Goal: Transaction & Acquisition: Purchase product/service

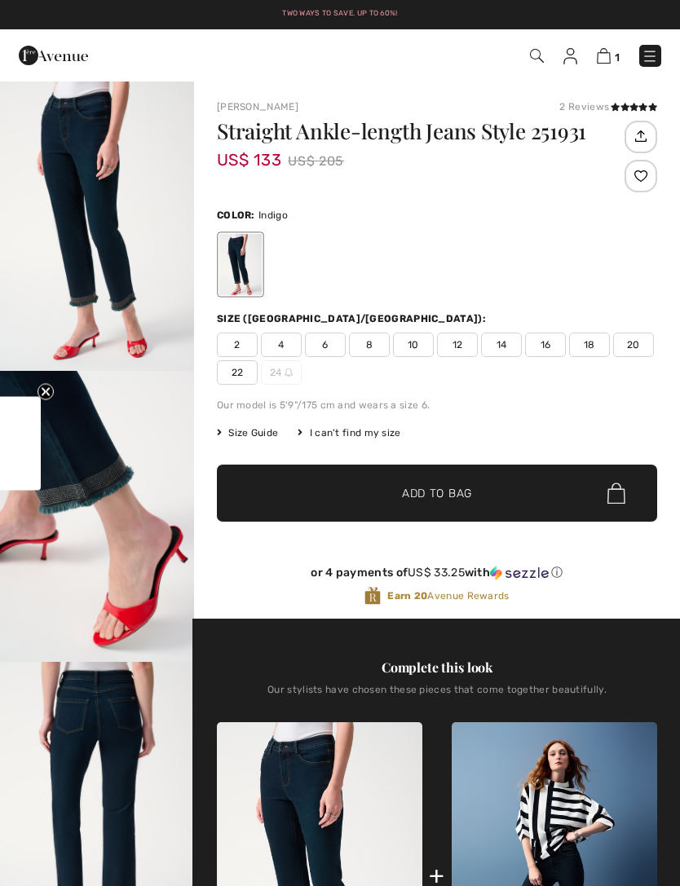
checkbox input "true"
click at [254, 264] on div at bounding box center [240, 264] width 42 height 61
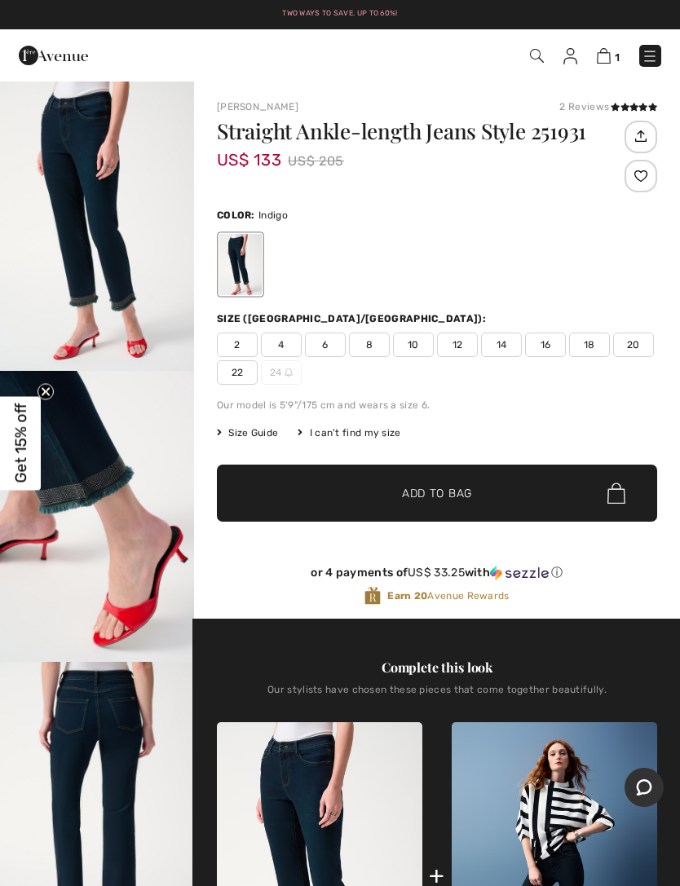
click at [599, 108] on div "2 Reviews" at bounding box center [608, 106] width 98 height 15
click at [637, 103] on span at bounding box center [634, 108] width 46 height 10
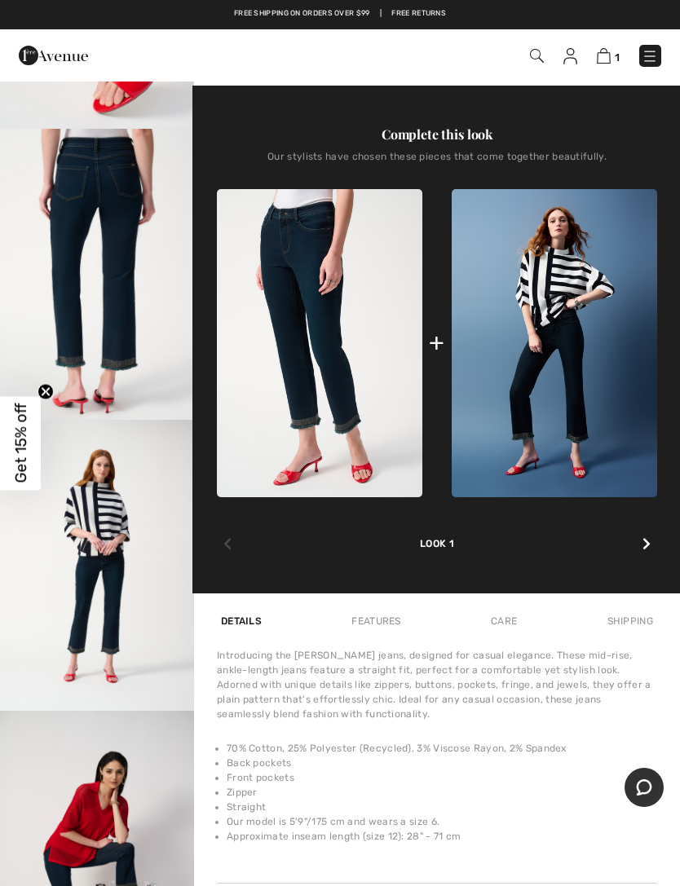
scroll to position [530, 0]
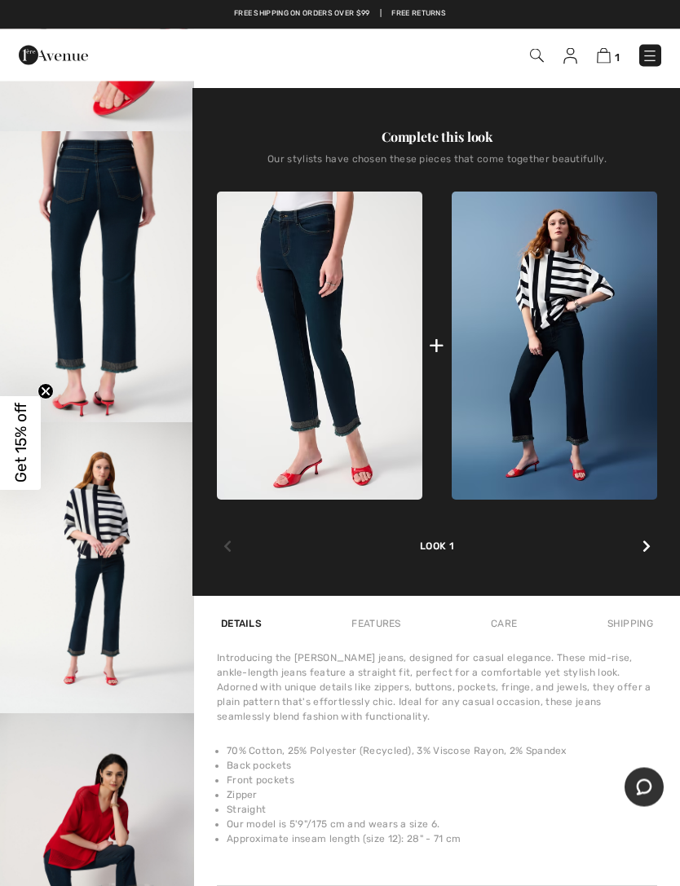
click at [651, 58] on img at bounding box center [650, 56] width 16 height 16
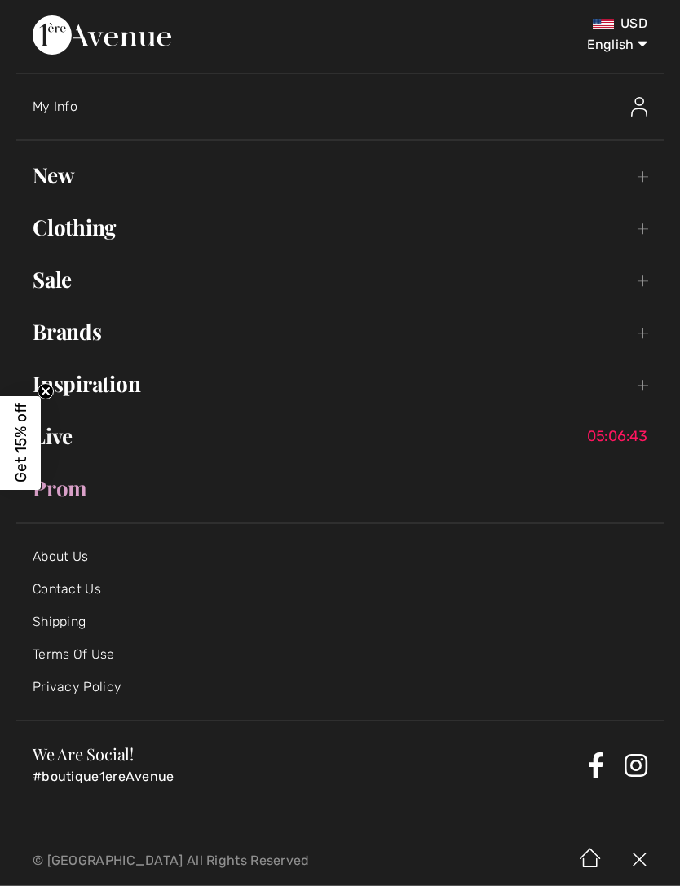
scroll to position [531, 0]
click at [82, 117] on div "My Info" at bounding box center [348, 108] width 631 height 52
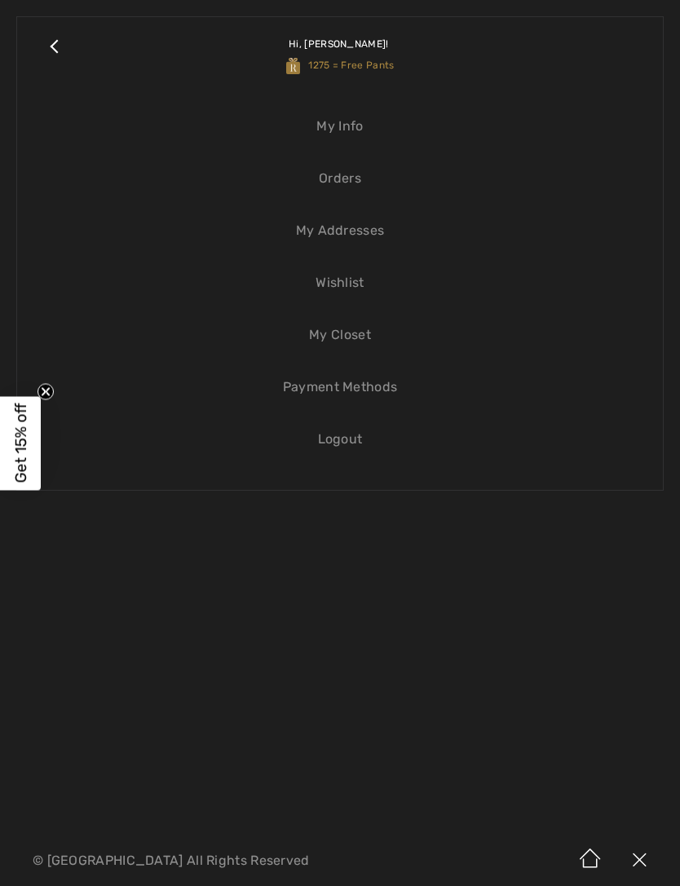
click at [363, 285] on link "Wishlist" at bounding box center [339, 283] width 613 height 36
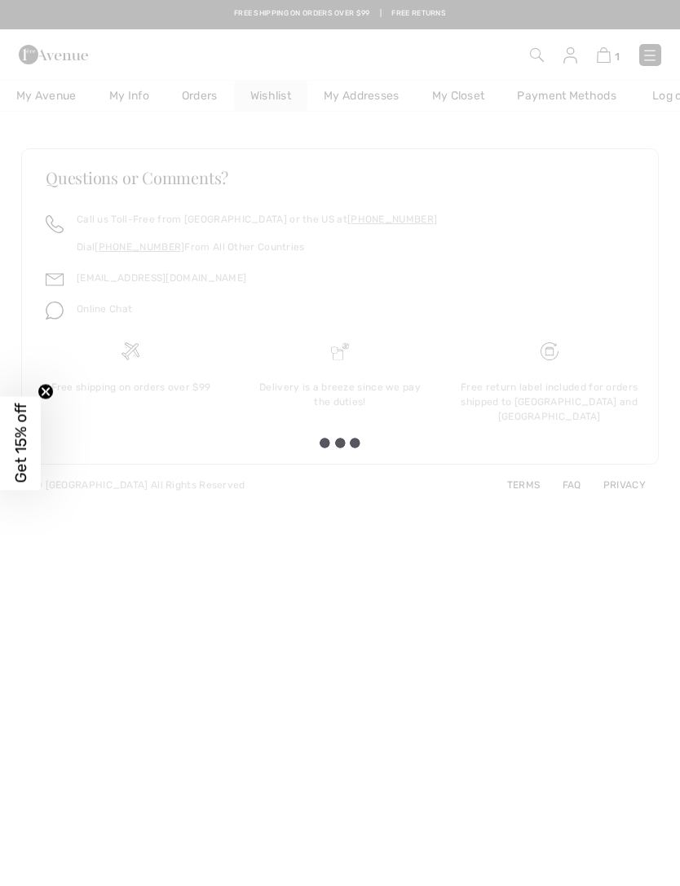
checkbox input "true"
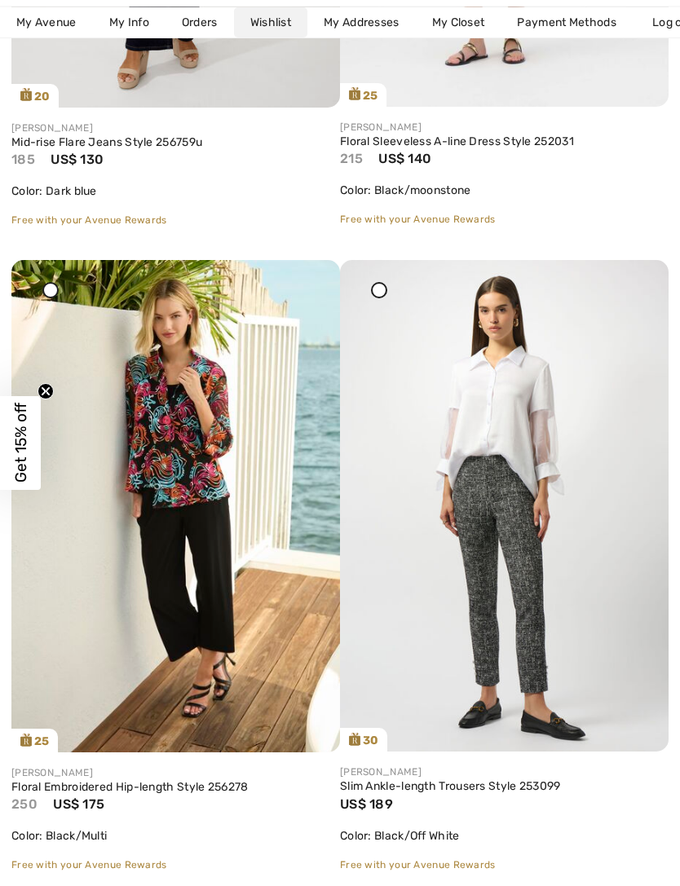
scroll to position [5193, 0]
click at [532, 598] on img at bounding box center [504, 506] width 329 height 493
click at [528, 537] on img at bounding box center [504, 506] width 329 height 493
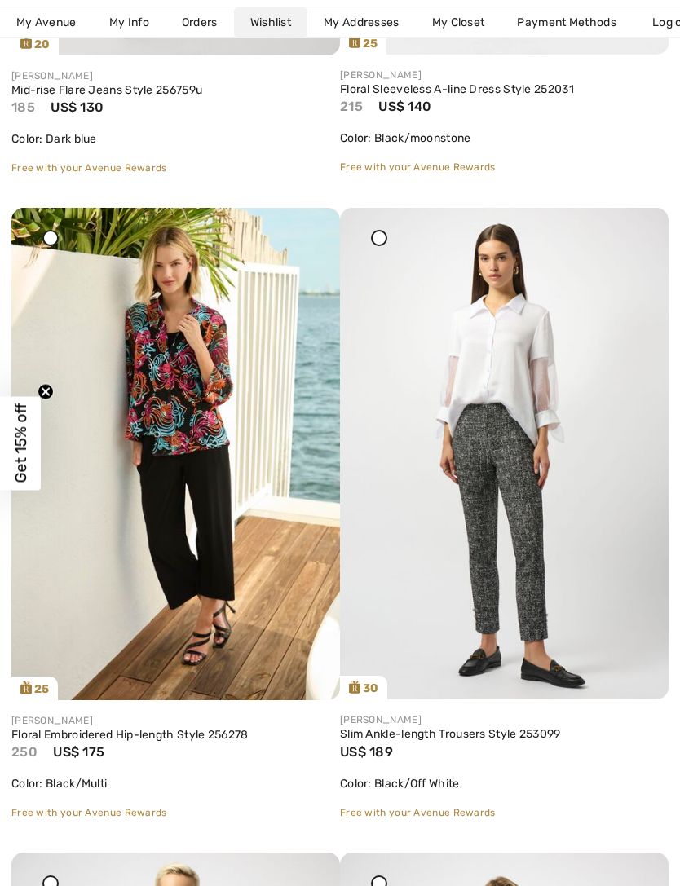
click at [534, 536] on img at bounding box center [504, 454] width 329 height 493
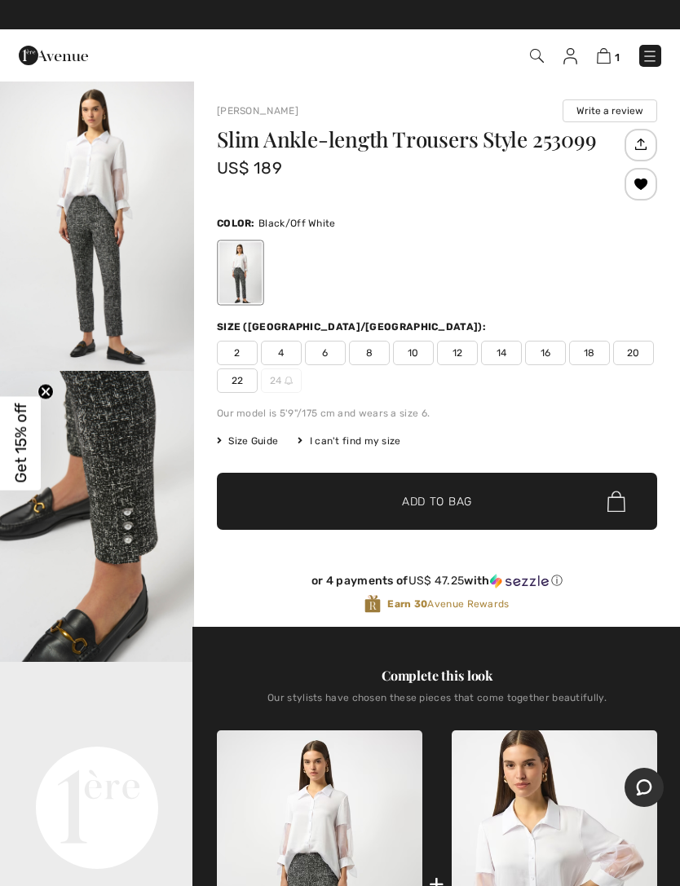
click at [127, 759] on video "Your browser does not support the video tag." at bounding box center [97, 710] width 194 height 97
click at [142, 759] on video "Your browser does not support the video tag." at bounding box center [97, 710] width 194 height 97
click at [122, 759] on video "Your browser does not support the video tag." at bounding box center [97, 710] width 194 height 97
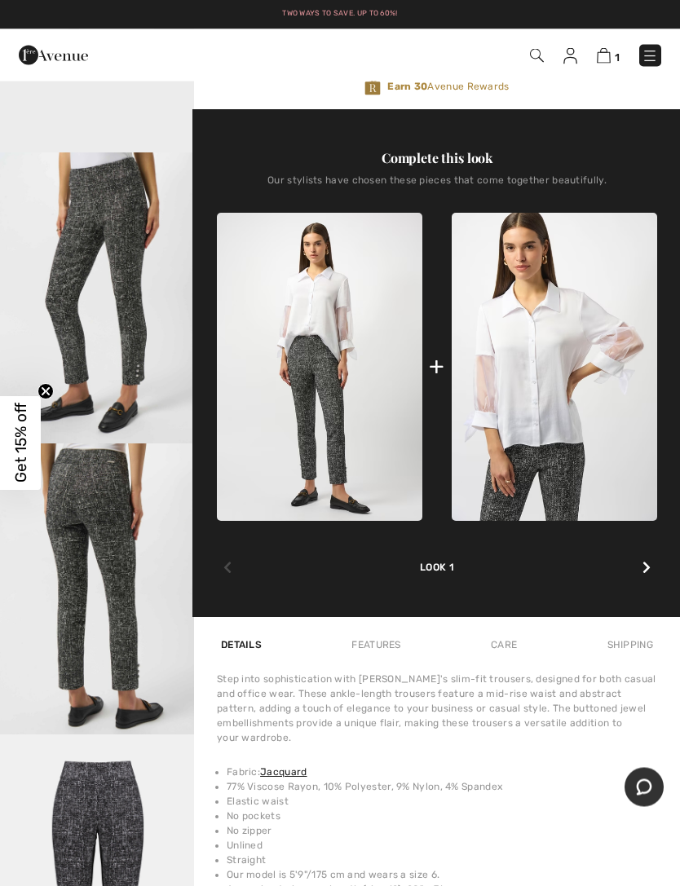
scroll to position [521, 0]
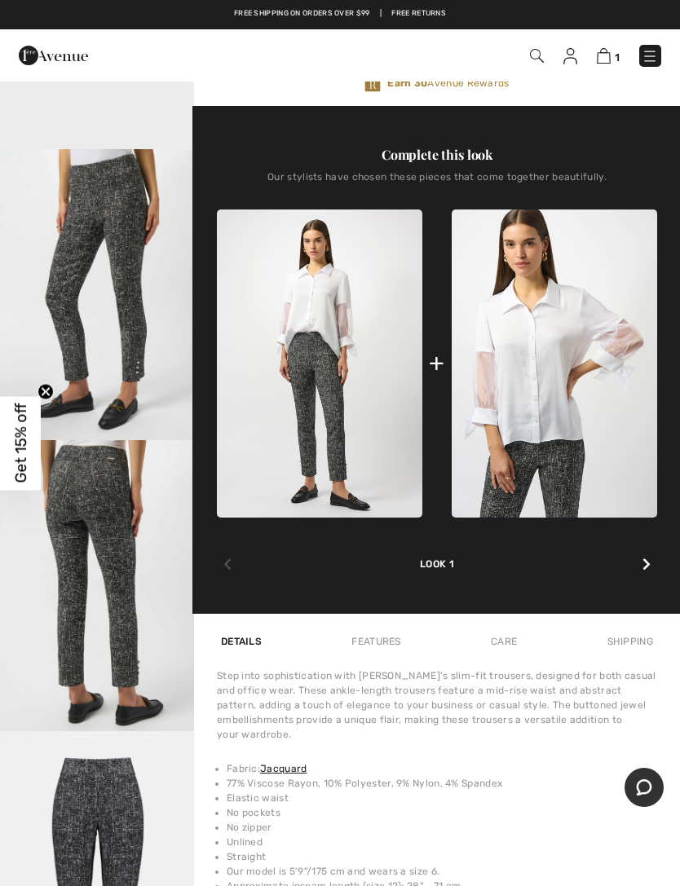
click at [139, 642] on img "4 / 5" at bounding box center [97, 585] width 194 height 291
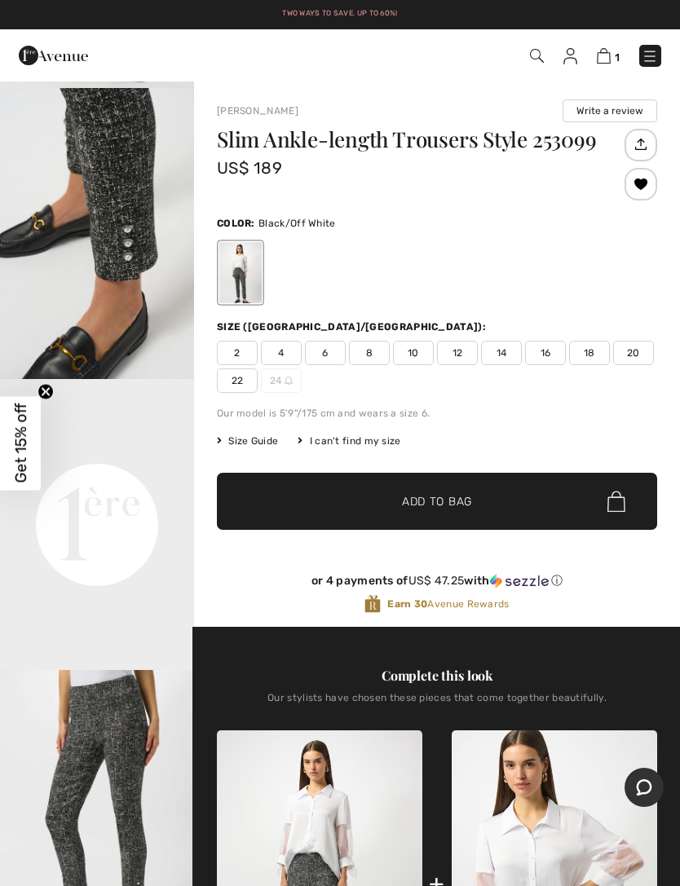
click at [462, 350] on span "12" at bounding box center [457, 353] width 41 height 24
click at [502, 501] on span "✔ Added to Bag Add to Bag" at bounding box center [437, 501] width 440 height 57
click at [609, 52] on img at bounding box center [602, 55] width 14 height 15
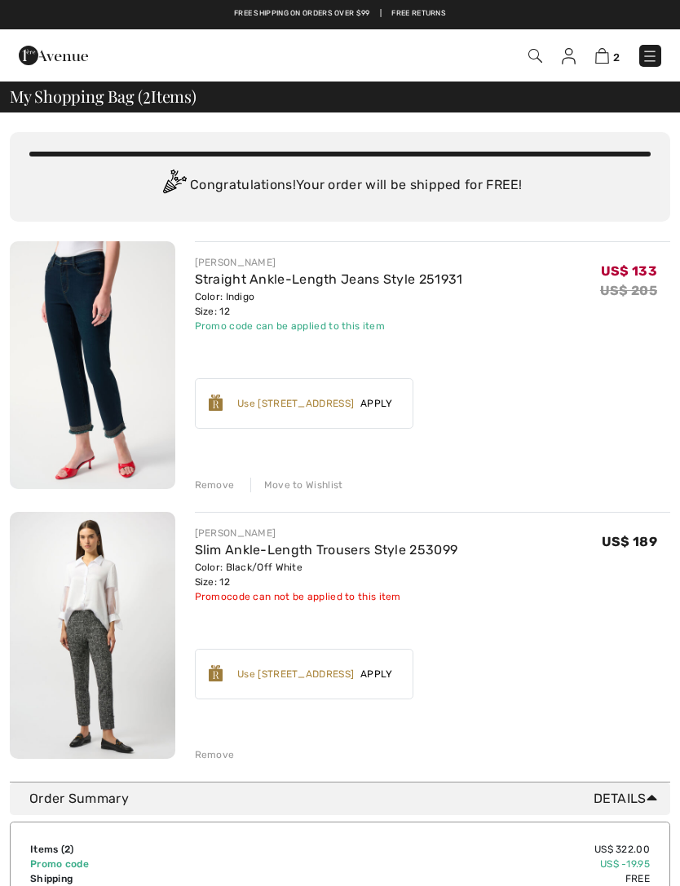
checkbox input "true"
click at [221, 751] on div "Remove" at bounding box center [215, 755] width 40 height 15
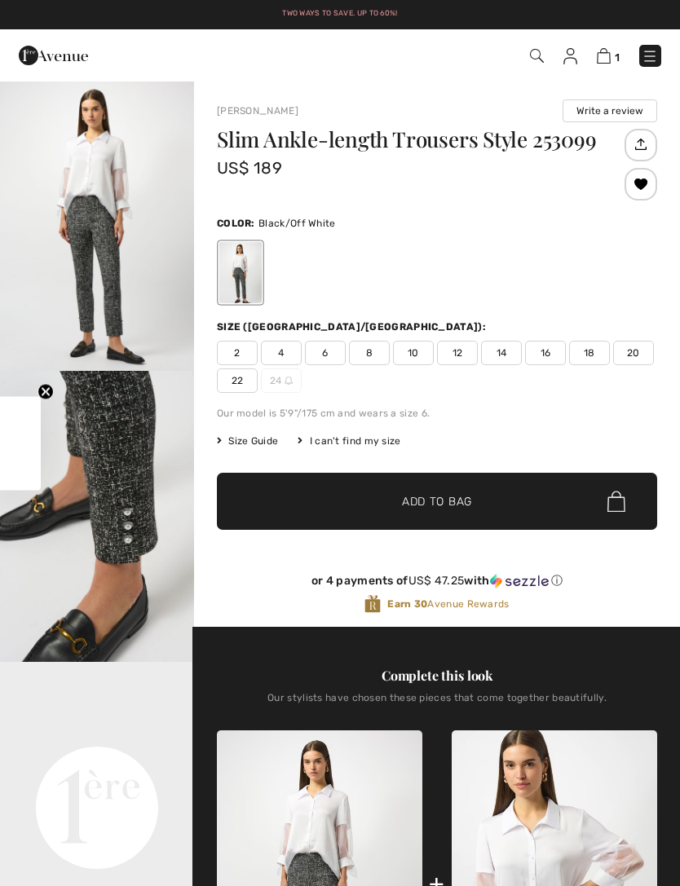
checkbox input "true"
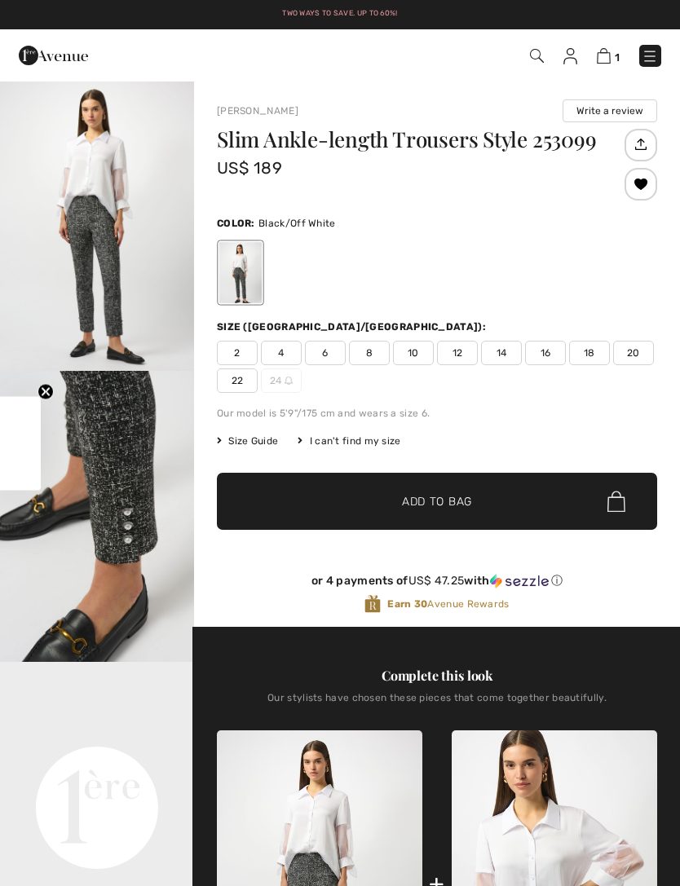
checkbox input "true"
click at [611, 50] on img at bounding box center [604, 55] width 14 height 15
click at [608, 62] on img at bounding box center [604, 55] width 14 height 15
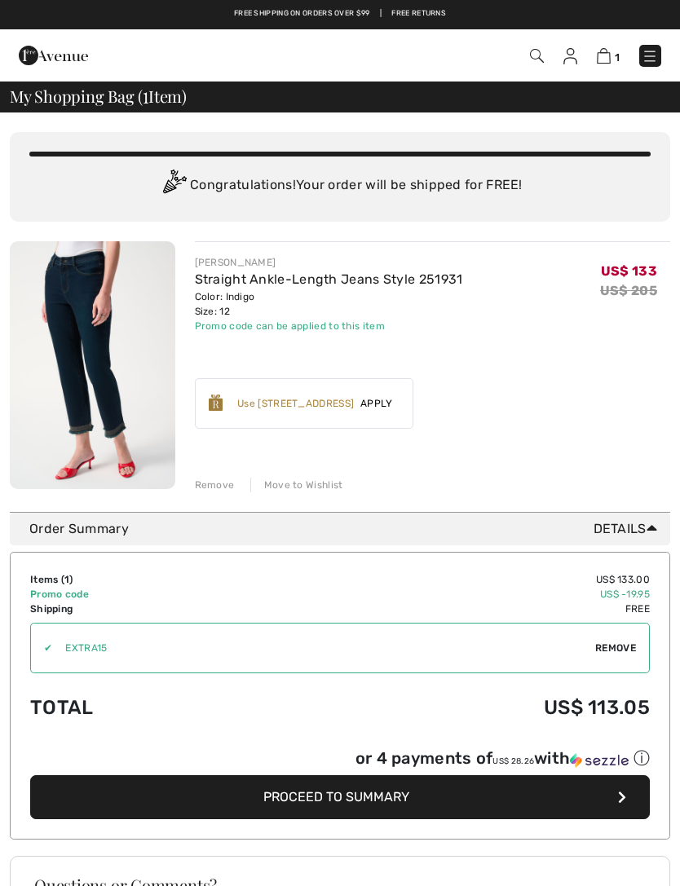
checkbox input "true"
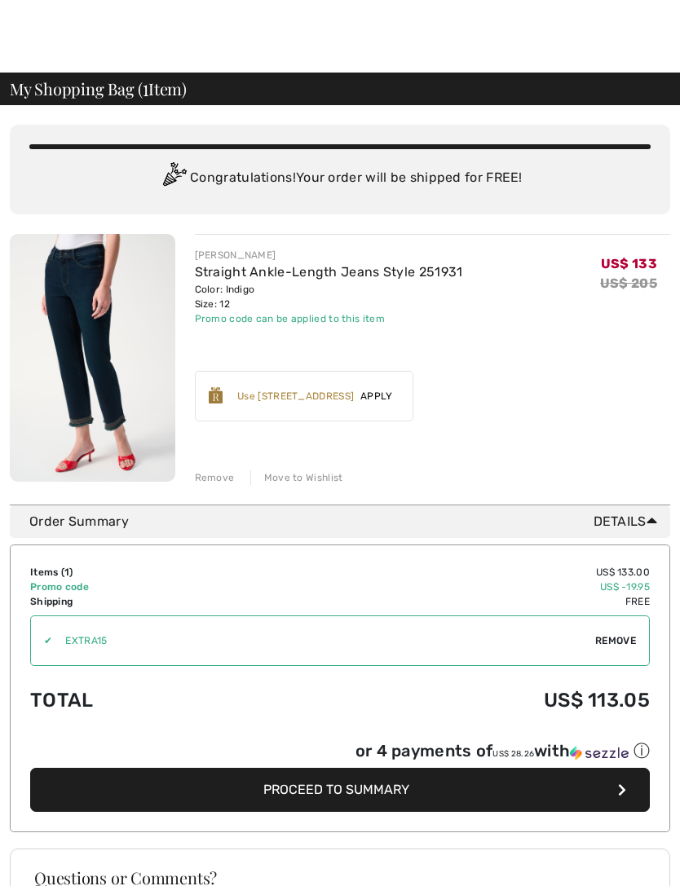
scroll to position [10, 0]
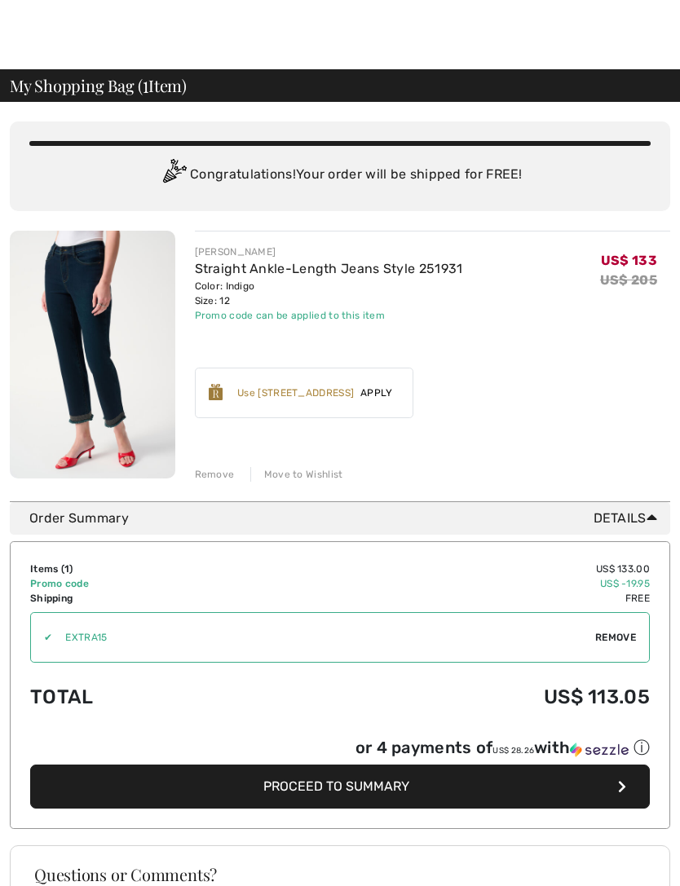
click at [477, 787] on button "Proceed to Summary" at bounding box center [340, 788] width 620 height 44
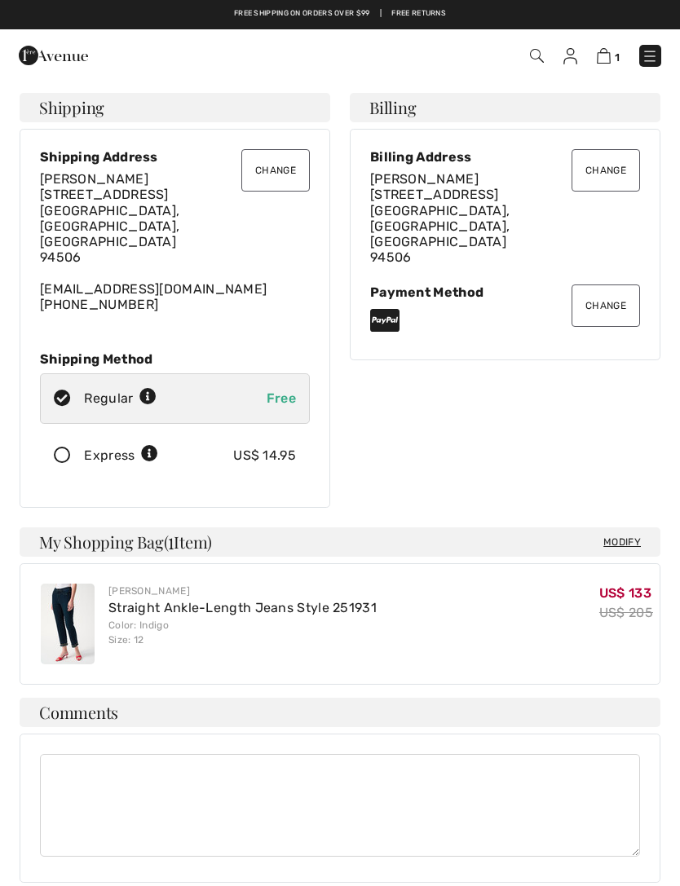
click at [617, 286] on button "Change" at bounding box center [606, 306] width 68 height 42
click at [609, 285] on button "Change" at bounding box center [606, 306] width 68 height 42
click at [393, 307] on icon at bounding box center [384, 320] width 29 height 26
click at [599, 289] on button "Change" at bounding box center [606, 306] width 68 height 42
click at [607, 285] on button "Change" at bounding box center [606, 306] width 68 height 42
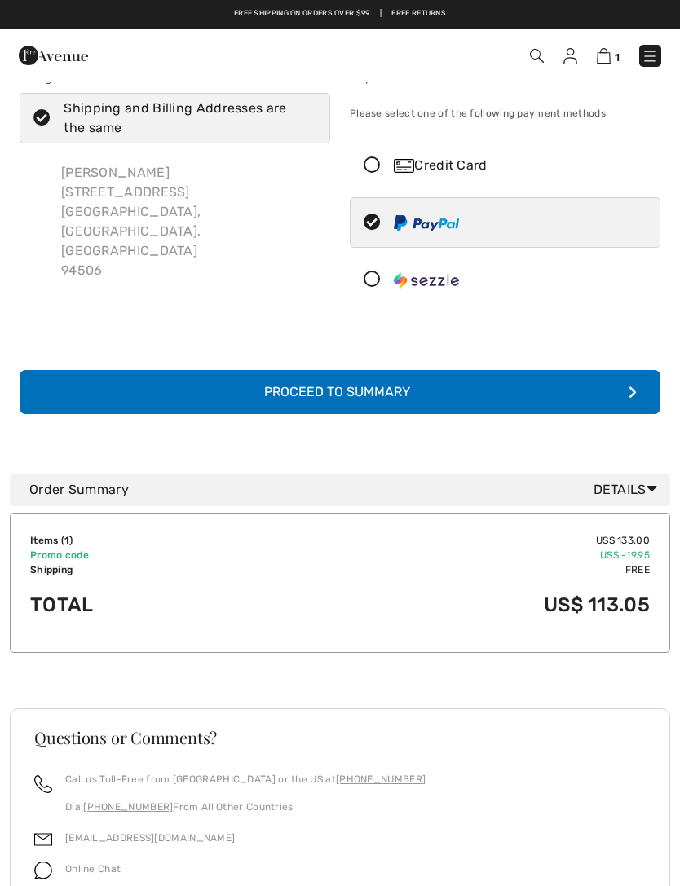
click at [384, 174] on div "Credit Card" at bounding box center [505, 165] width 309 height 49
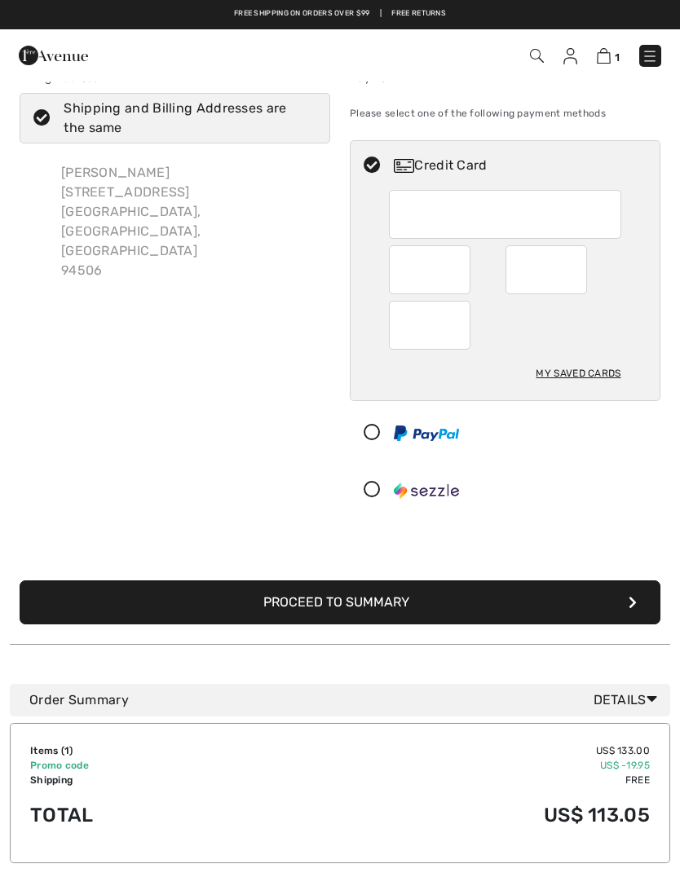
click at [439, 599] on button "Proceed to Summary" at bounding box center [340, 603] width 641 height 44
click at [418, 603] on button "Proceed to Summary" at bounding box center [340, 603] width 641 height 44
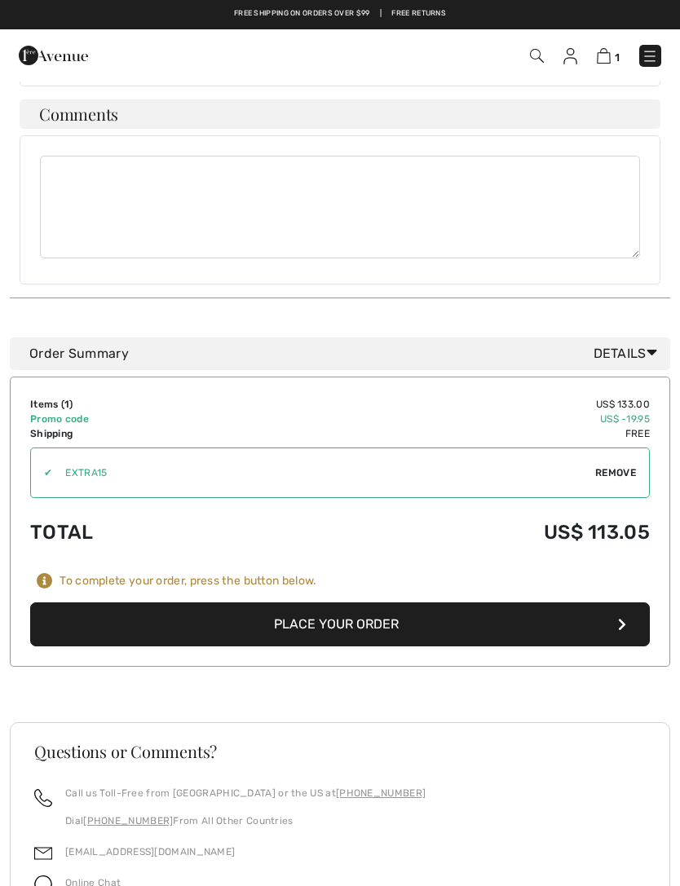
scroll to position [598, 0]
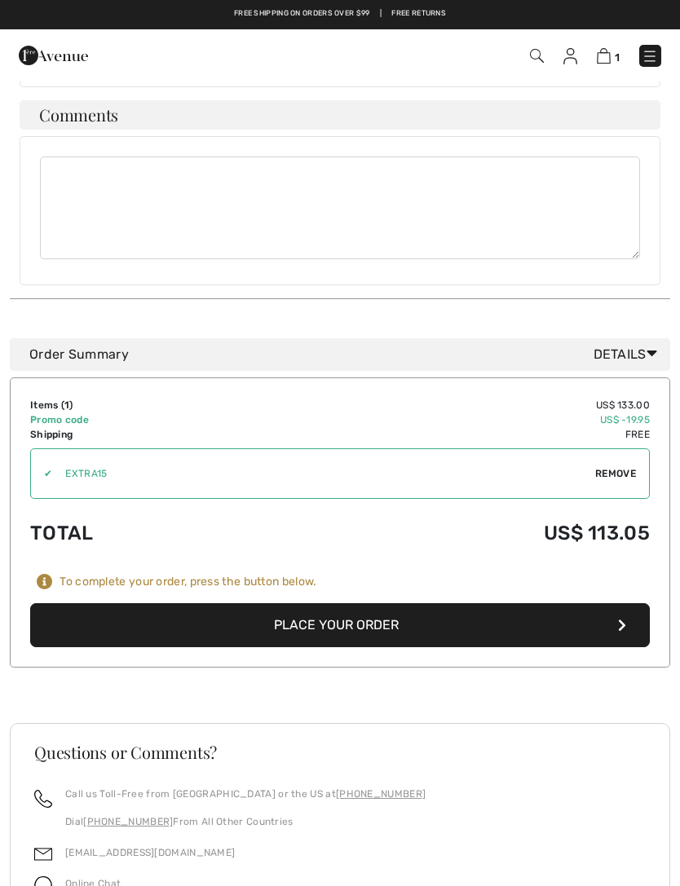
click at [435, 603] on button "Place Your Order" at bounding box center [340, 625] width 620 height 44
